Goal: Find contact information

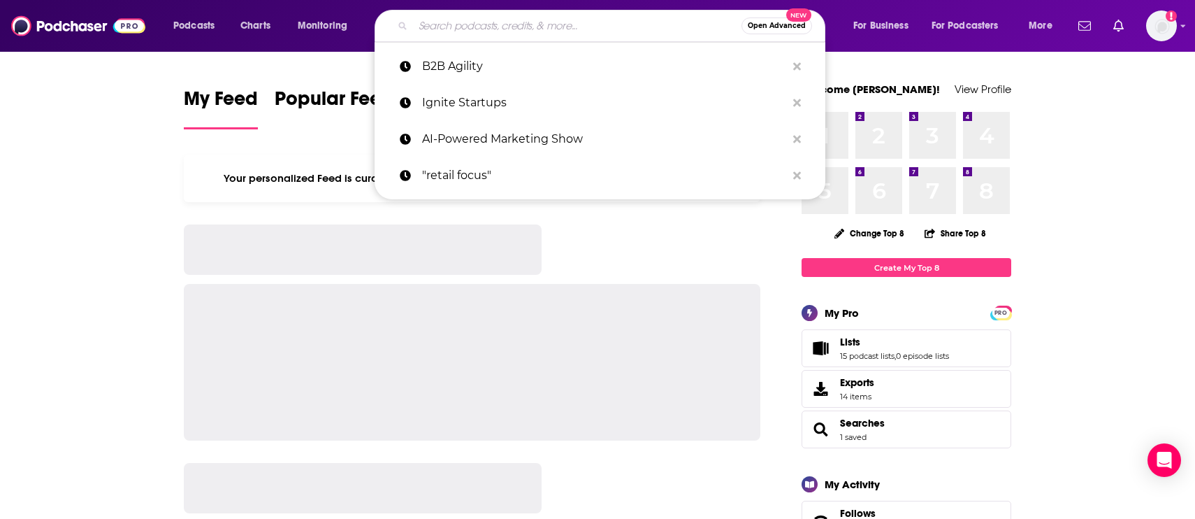
click at [444, 29] on input "Search podcasts, credits, & more..." at bounding box center [577, 26] width 329 height 22
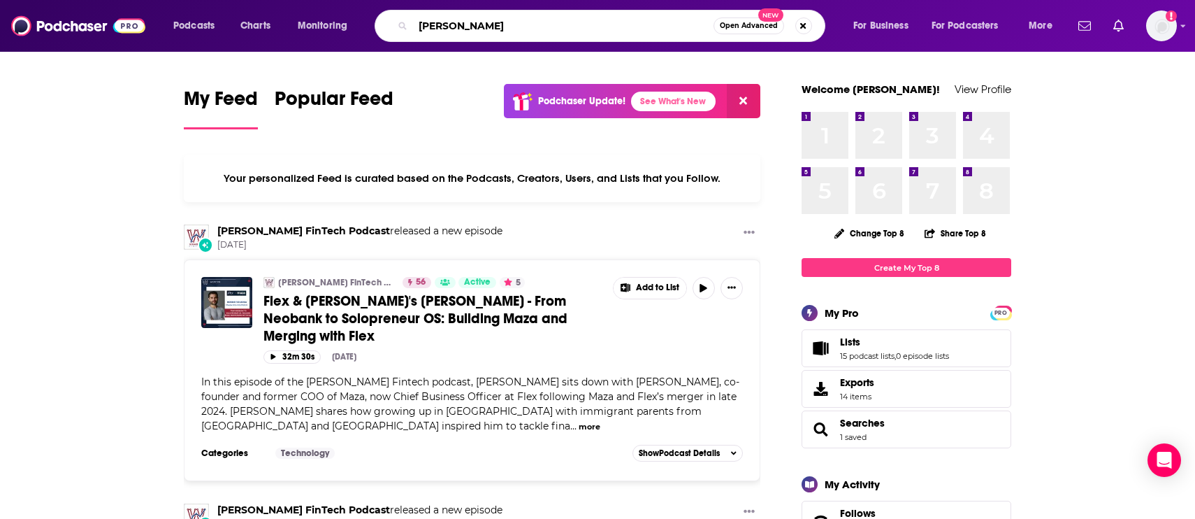
type input "[PERSON_NAME]"
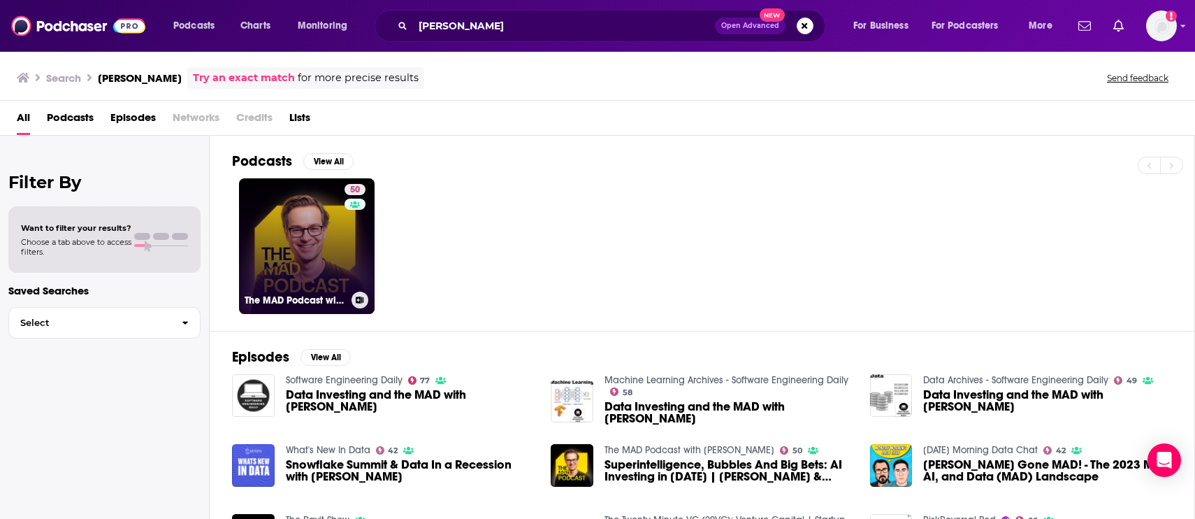
click at [292, 257] on link "50 The MAD Podcast with [PERSON_NAME]" at bounding box center [307, 246] width 136 height 136
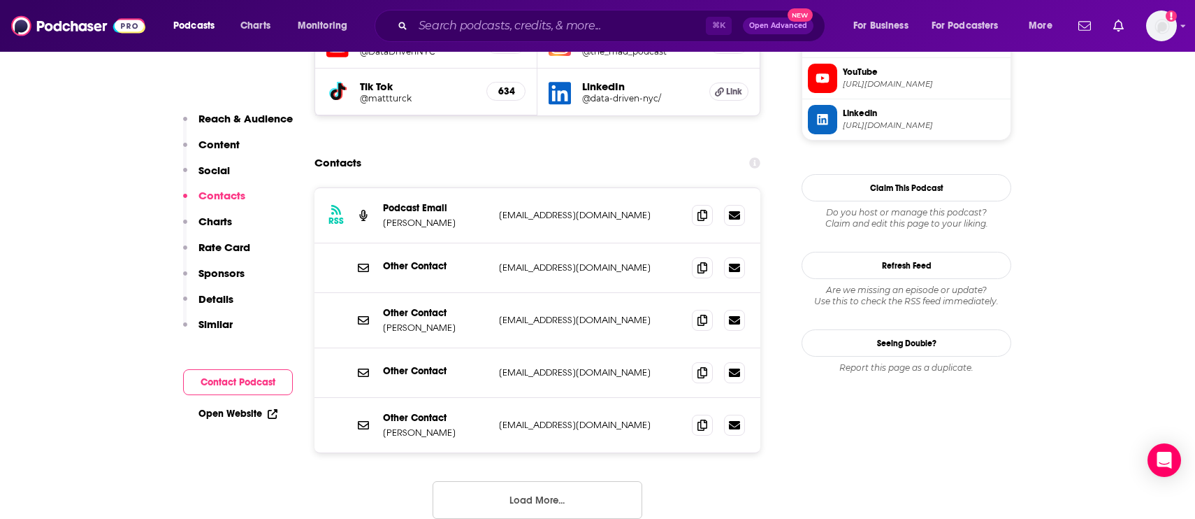
scroll to position [1299, 0]
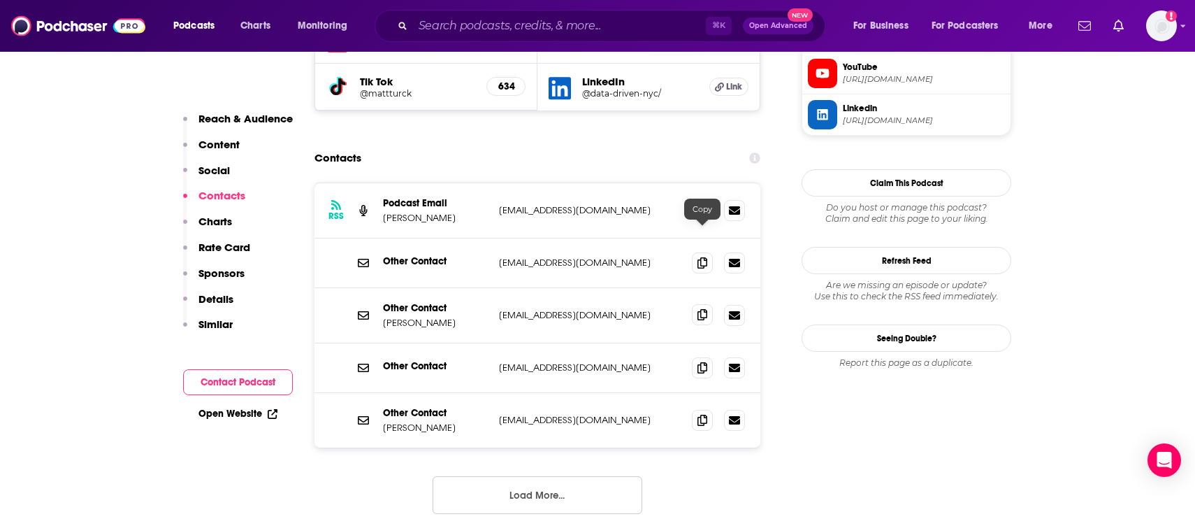
click at [704, 309] on icon at bounding box center [703, 314] width 10 height 11
click at [705, 304] on span at bounding box center [702, 314] width 21 height 21
